Goal: Transaction & Acquisition: Purchase product/service

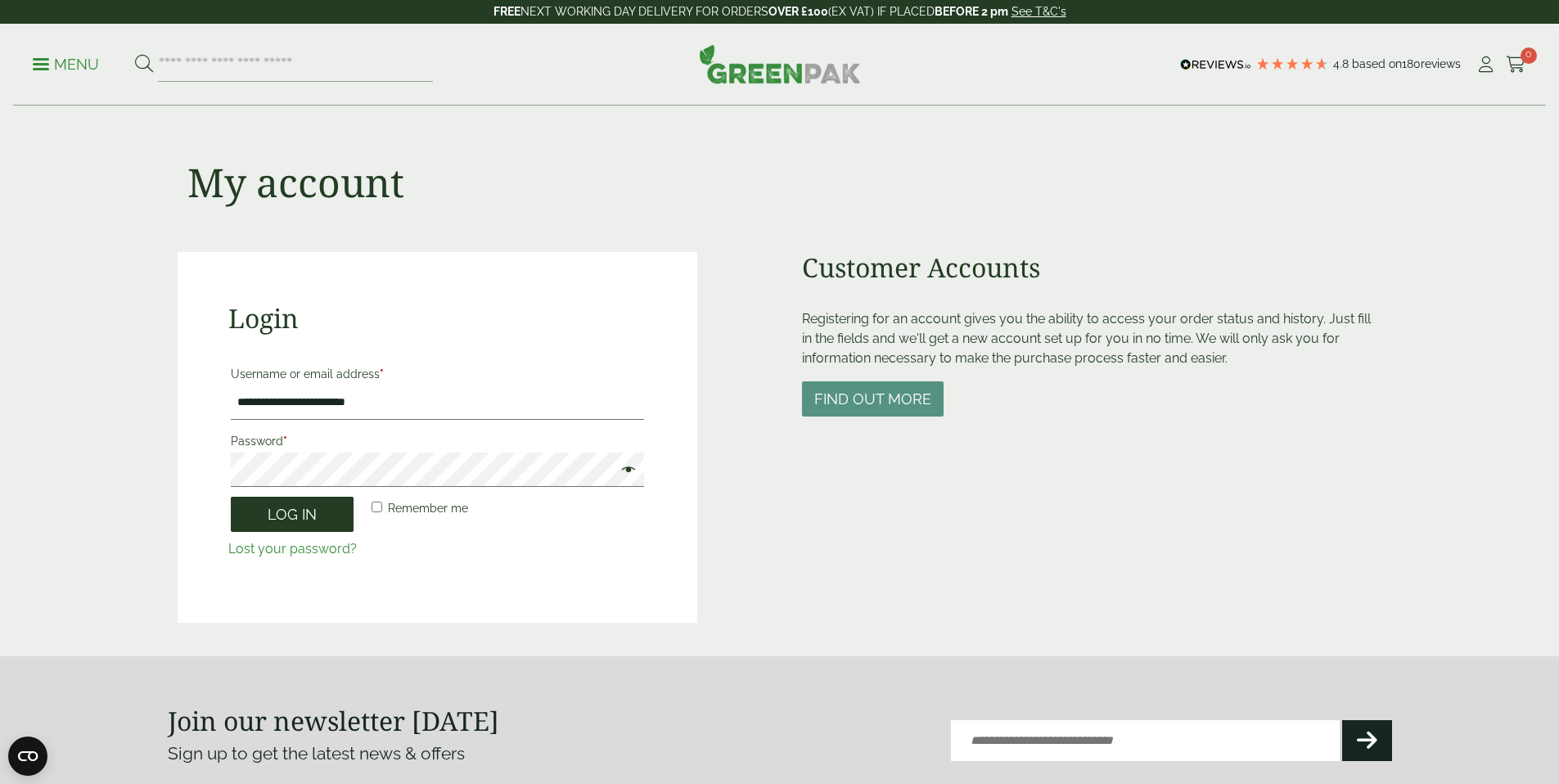
click at [309, 517] on button "Log in" at bounding box center [292, 515] width 123 height 35
click at [289, 516] on button "Log in" at bounding box center [292, 515] width 123 height 35
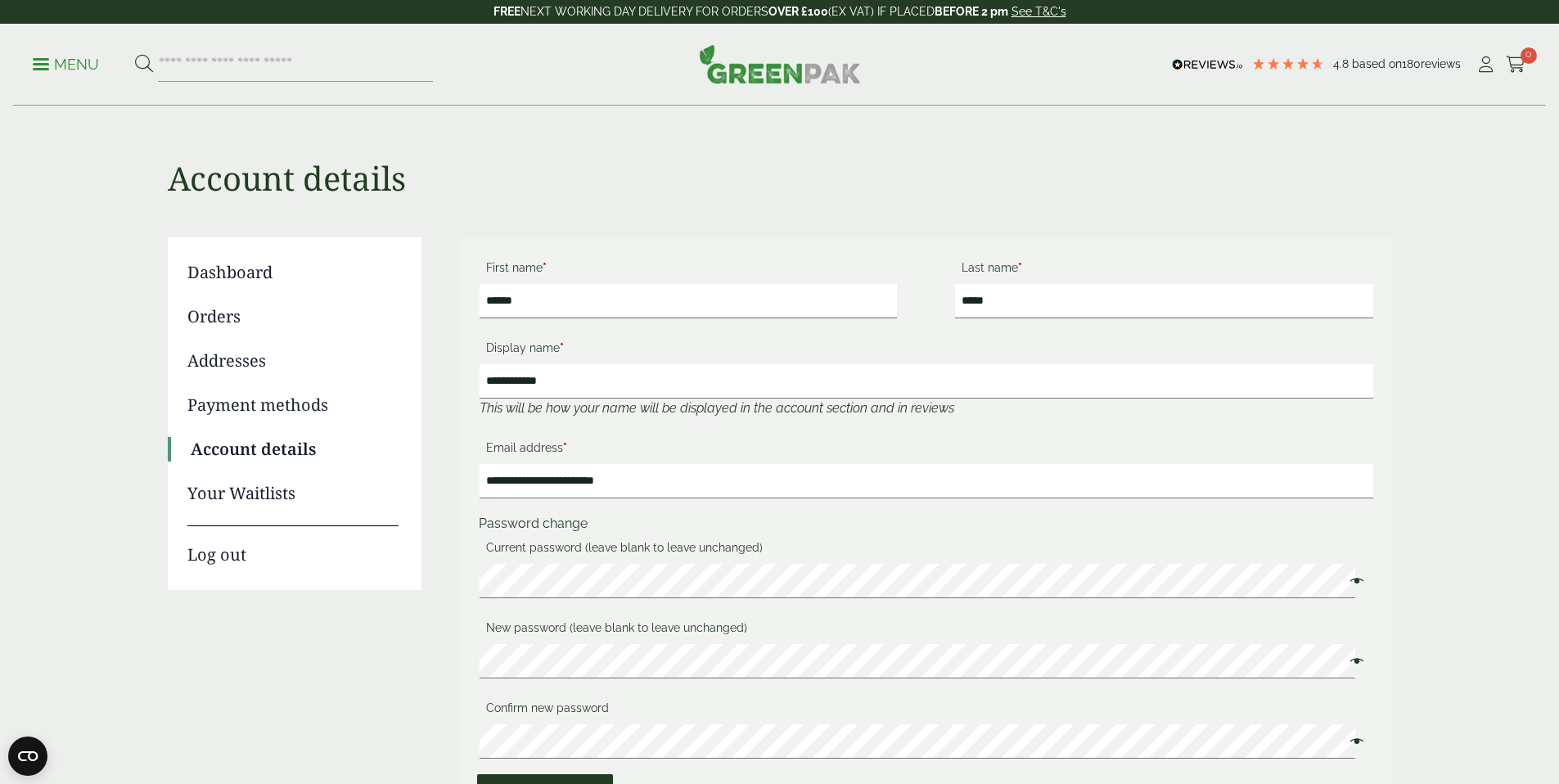
click at [254, 323] on link "Orders" at bounding box center [293, 316] width 211 height 24
click at [221, 317] on link "Orders" at bounding box center [293, 316] width 211 height 24
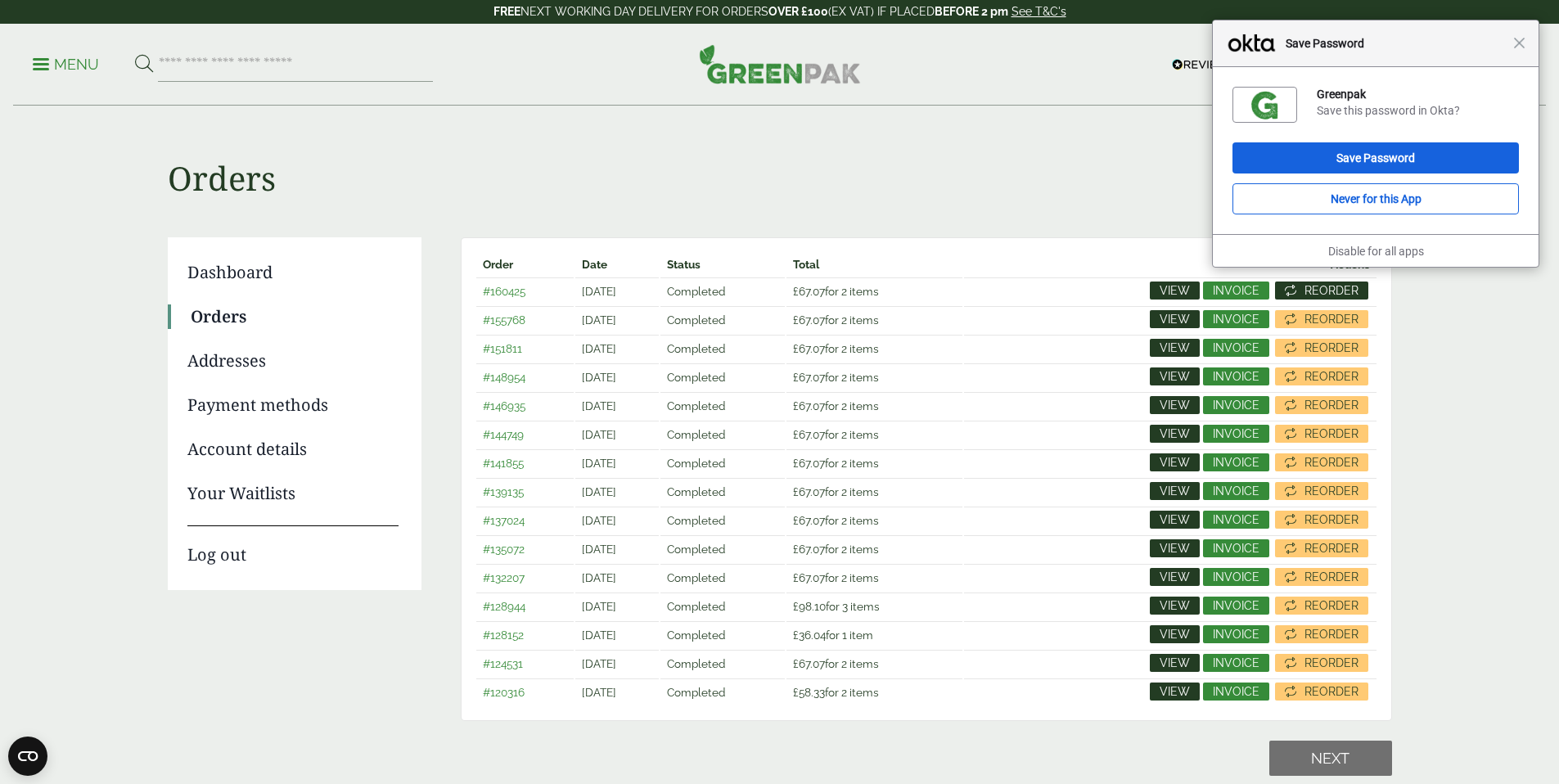
click at [1323, 285] on span "Reorder" at bounding box center [1331, 290] width 54 height 11
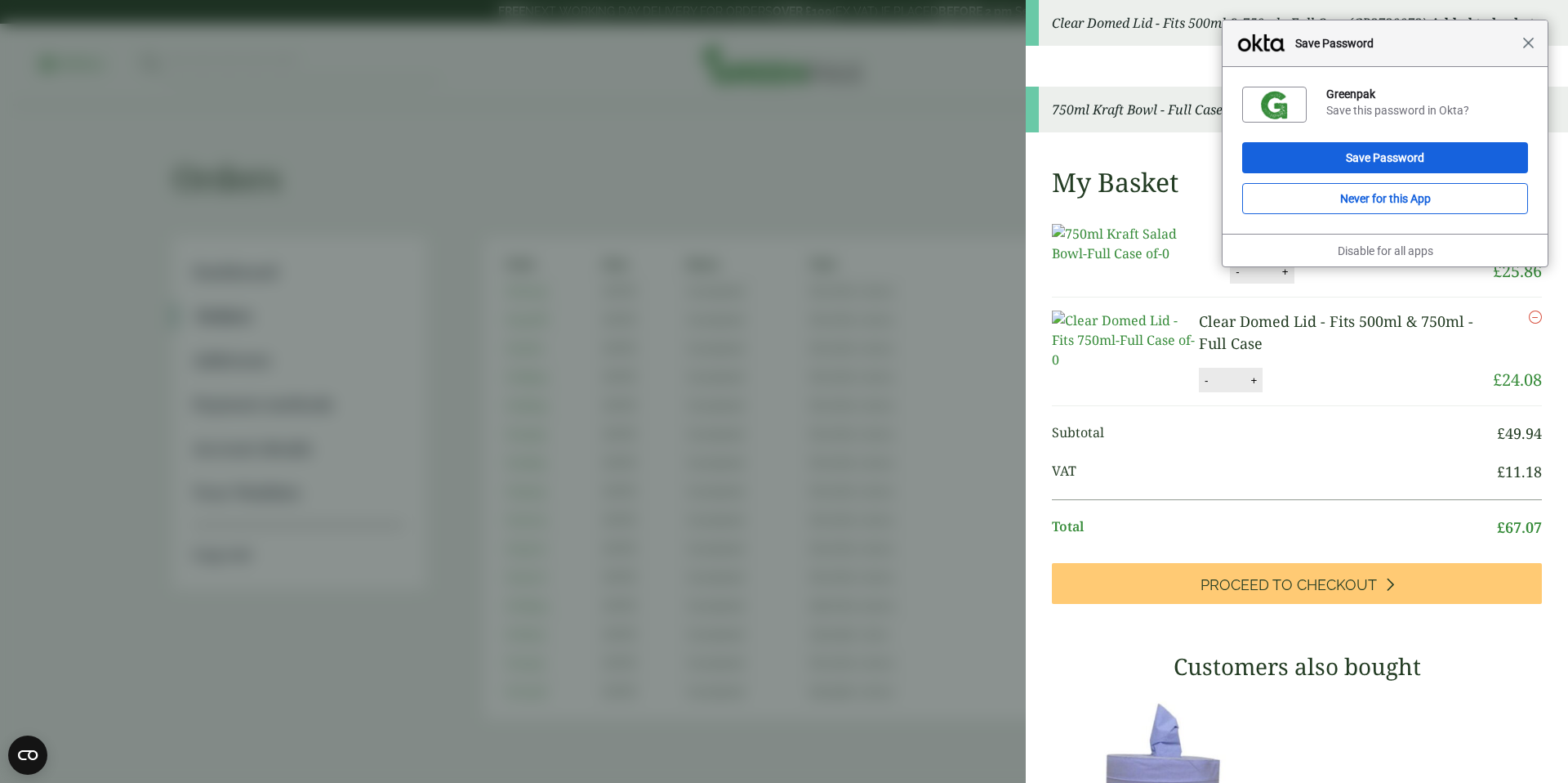
click at [1530, 41] on span "Close" at bounding box center [1528, 42] width 12 height 12
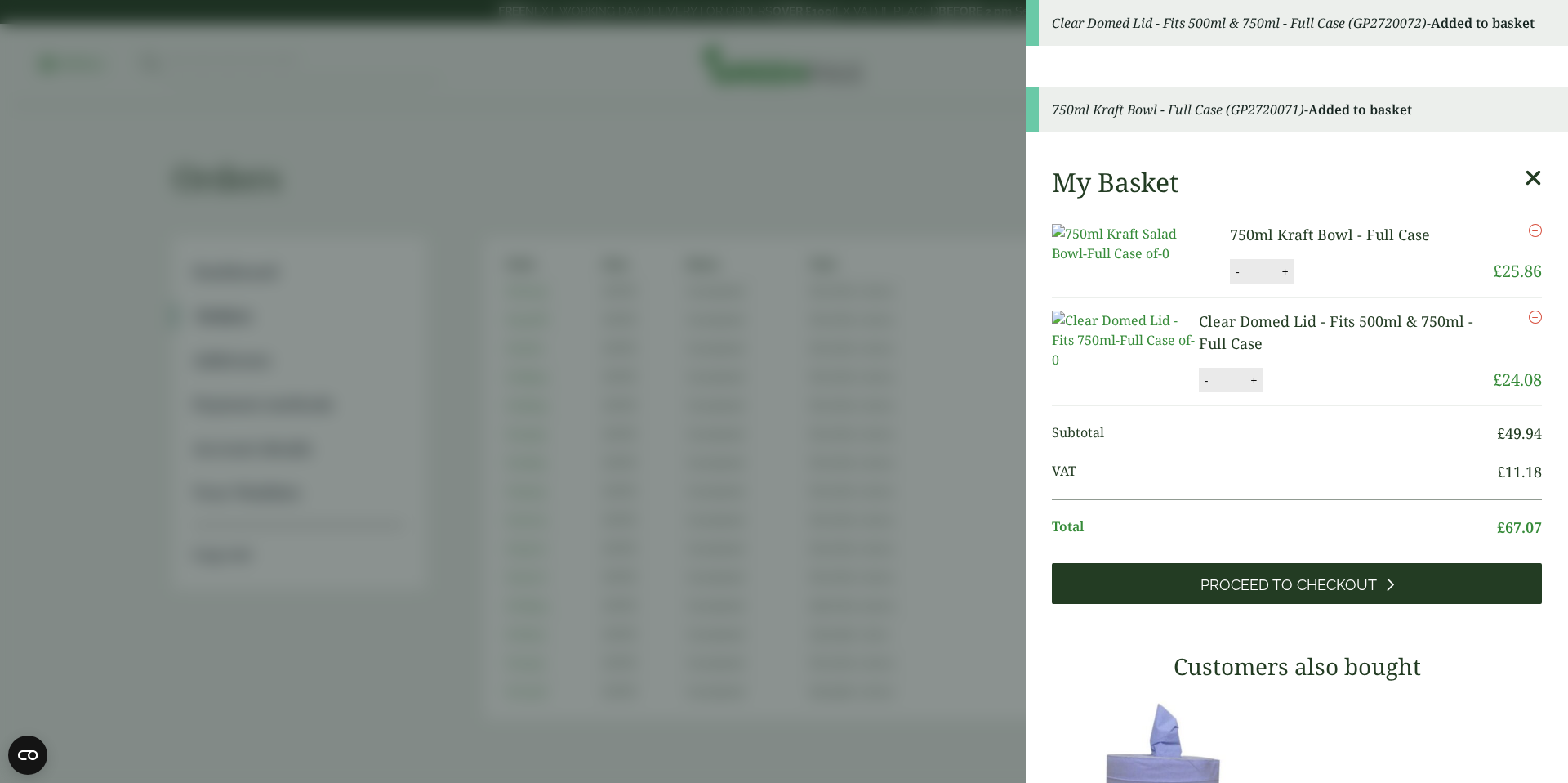
click at [1305, 594] on span "Proceed to Checkout" at bounding box center [1289, 585] width 177 height 18
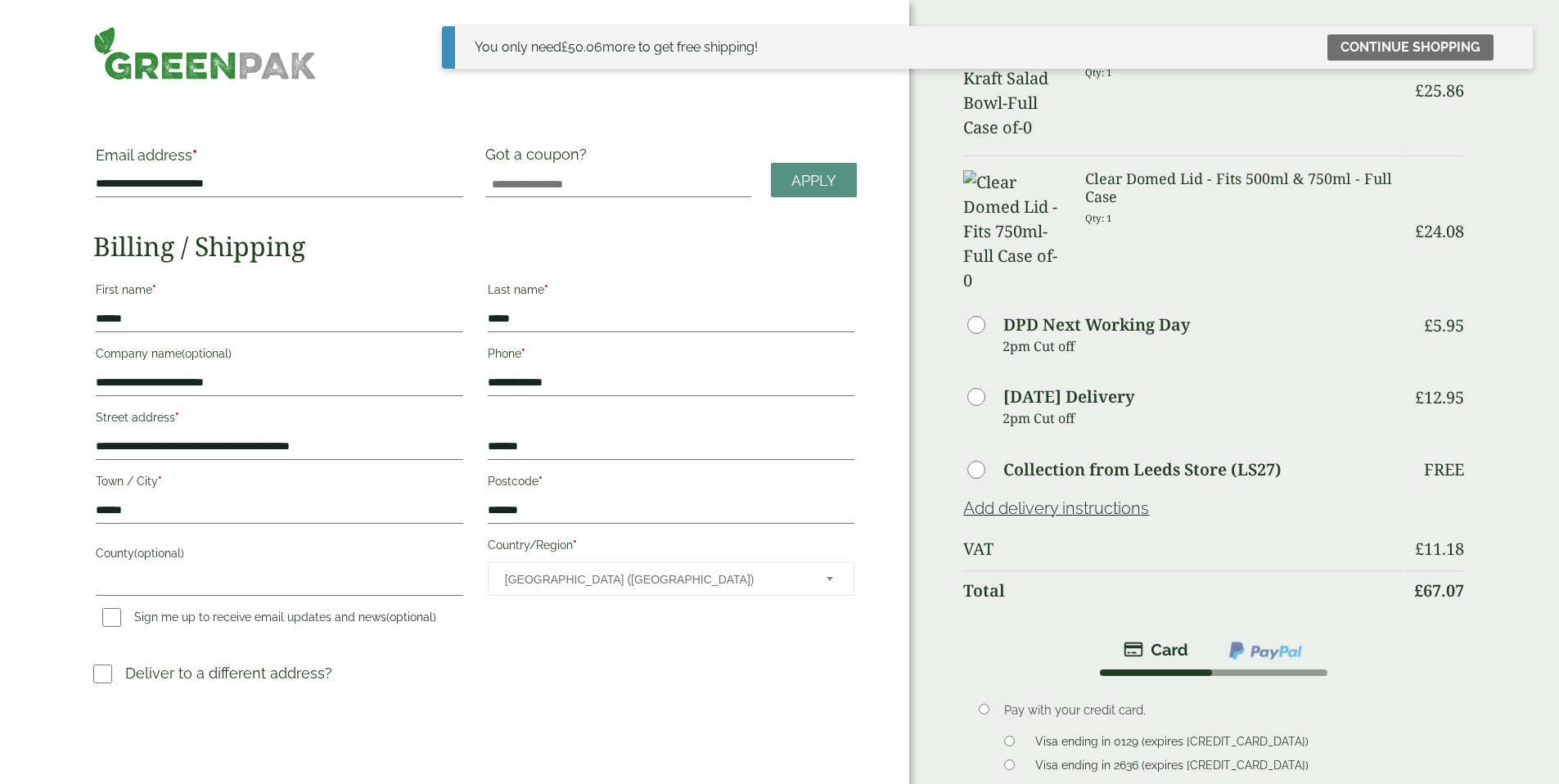
scroll to position [62, 0]
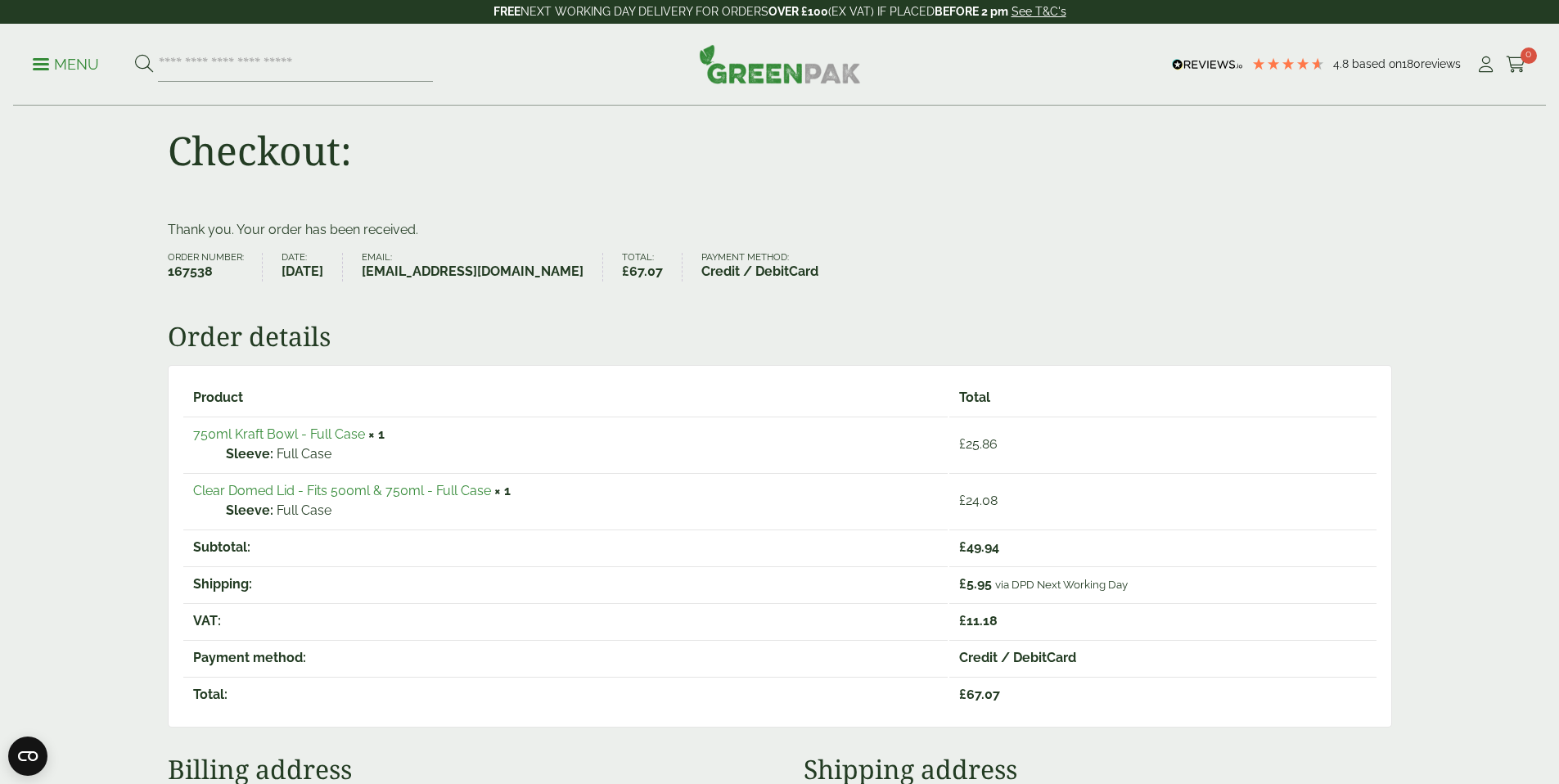
scroll to position [54, 0]
